Goal: Check status: Check status

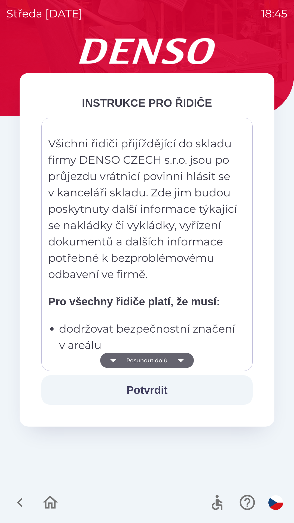
click at [158, 389] on button "Potvrdit" at bounding box center [146, 389] width 211 height 29
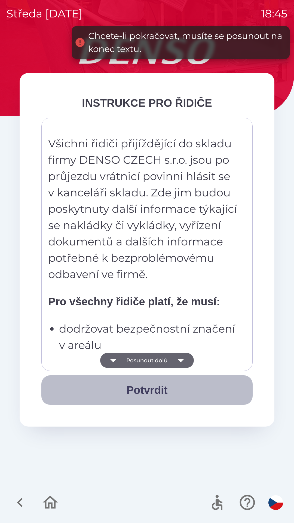
click at [154, 388] on button "Potvrdit" at bounding box center [146, 389] width 211 height 29
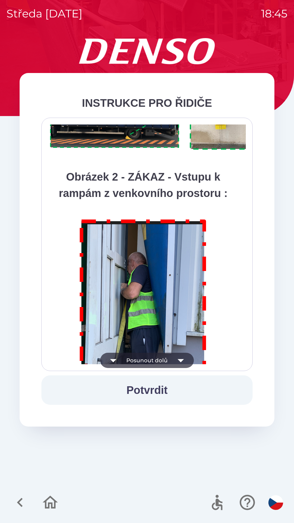
scroll to position [3061, 0]
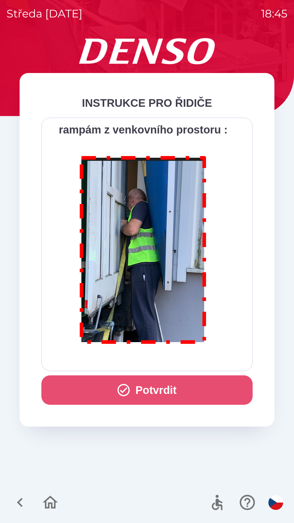
click at [165, 388] on button "Potvrdit" at bounding box center [146, 389] width 211 height 29
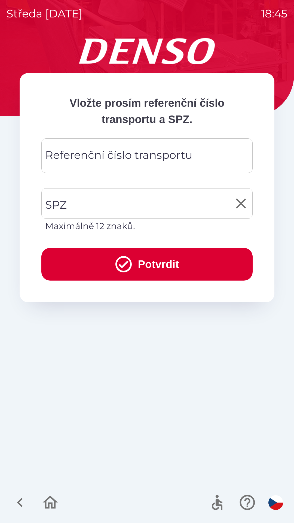
click at [89, 201] on input "SPZ" at bounding box center [143, 204] width 198 height 26
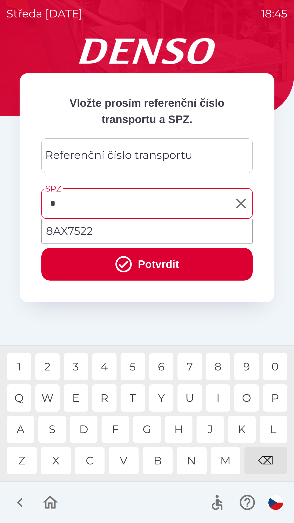
click at [221, 360] on div "8" at bounding box center [218, 366] width 25 height 27
click at [193, 364] on div "7" at bounding box center [190, 366] width 25 height 27
click at [48, 368] on div "2" at bounding box center [47, 366] width 25 height 27
type input "*******"
click at [90, 153] on div "Referenční číslo transportu Referenční číslo transportu" at bounding box center [146, 155] width 211 height 35
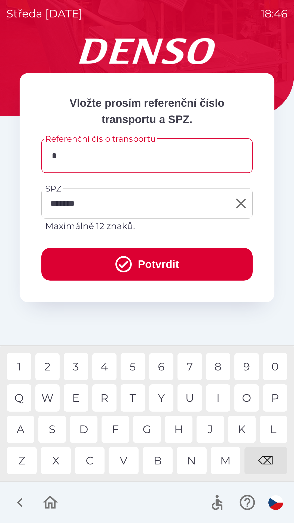
click at [160, 461] on div "B" at bounding box center [158, 460] width 30 height 27
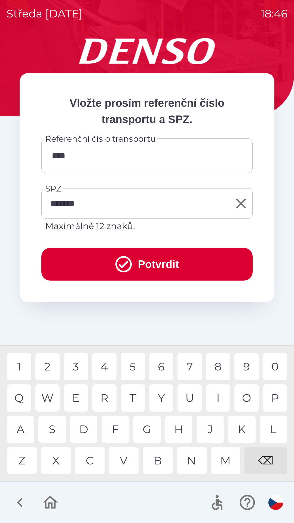
click at [273, 365] on div "0" at bounding box center [275, 366] width 25 height 27
type input "*******"
click at [158, 267] on button "Potvrdit" at bounding box center [146, 264] width 211 height 33
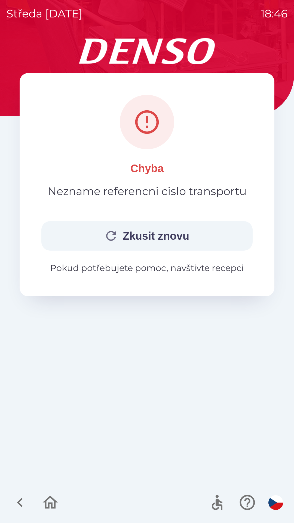
click at [152, 230] on button "Zkusit znovu" at bounding box center [146, 235] width 211 height 29
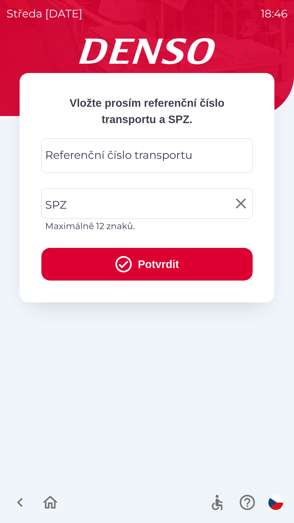
click at [95, 200] on input "SPZ" at bounding box center [143, 204] width 198 height 26
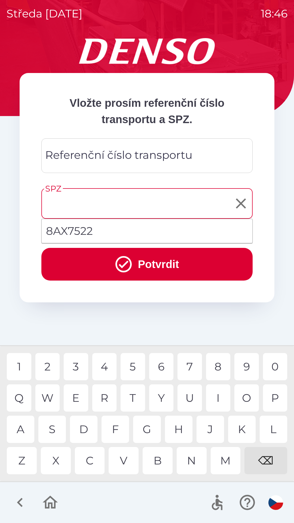
click at [83, 230] on li "8AX7522" at bounding box center [147, 231] width 211 height 20
type input "*******"
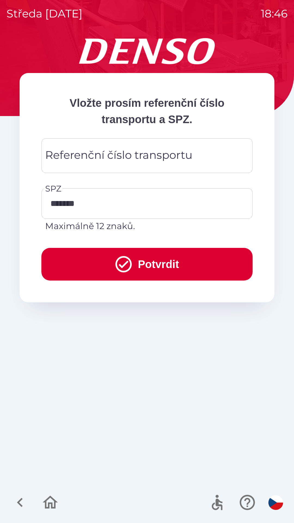
click at [157, 264] on button "Potvrdit" at bounding box center [146, 264] width 211 height 33
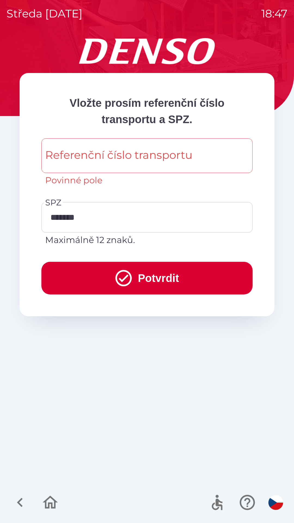
click at [132, 156] on div "Referenční číslo transportu Referenční číslo transportu Povinné pole" at bounding box center [146, 162] width 211 height 48
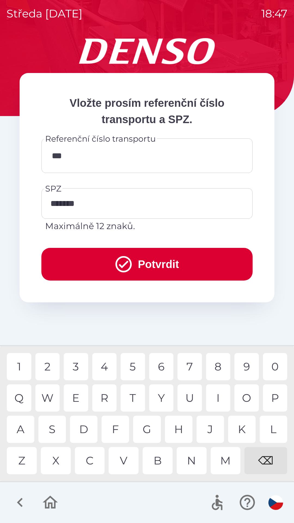
click at [107, 367] on div "4" at bounding box center [104, 366] width 25 height 27
click at [275, 368] on div "0" at bounding box center [275, 366] width 25 height 27
click at [18, 366] on div "1" at bounding box center [19, 366] width 25 height 27
type input "*******"
click at [80, 367] on div "3" at bounding box center [76, 366] width 25 height 27
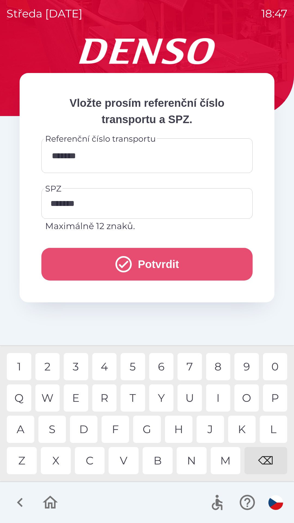
click at [155, 264] on button "Potvrdit" at bounding box center [146, 264] width 211 height 33
